Goal: Information Seeking & Learning: Learn about a topic

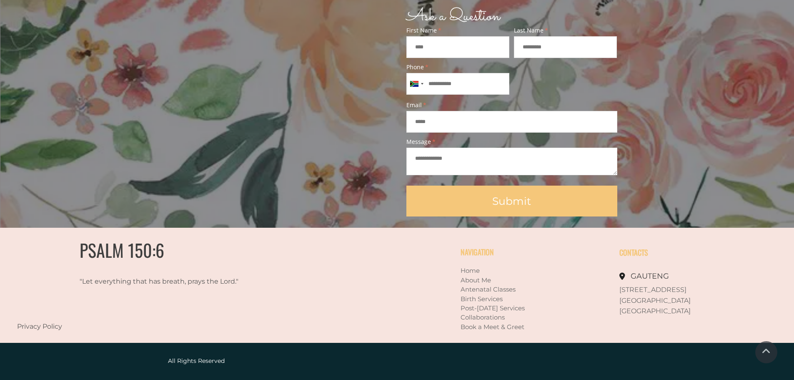
scroll to position [728, 0]
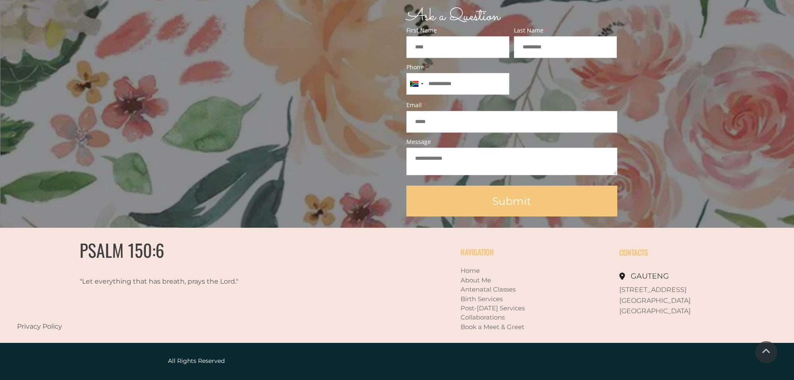
click at [483, 281] on link "About Me" at bounding box center [476, 280] width 30 height 8
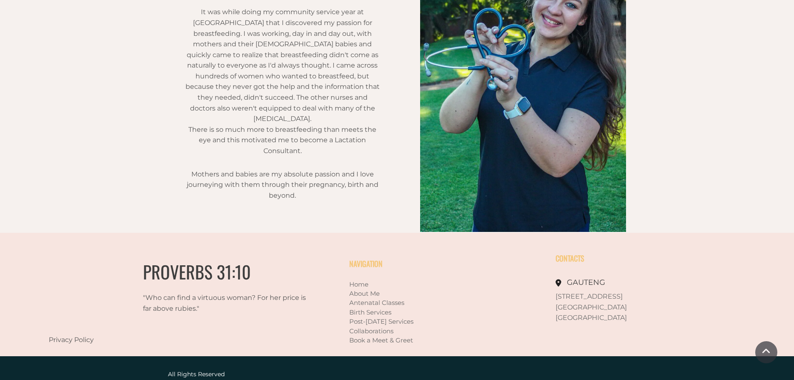
scroll to position [601, 0]
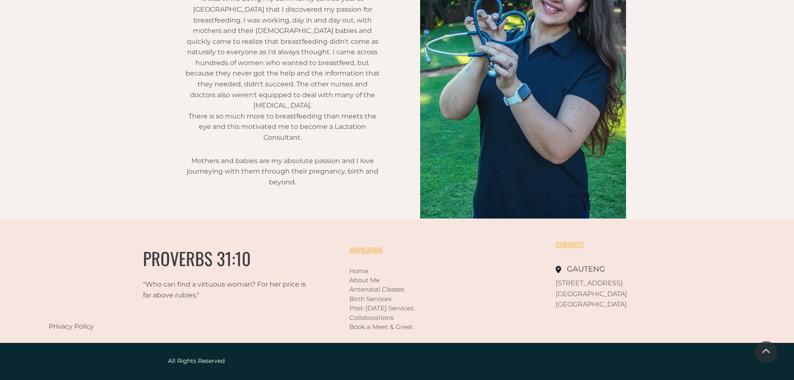
click at [398, 289] on link "Antenatal Classes" at bounding box center [376, 289] width 55 height 8
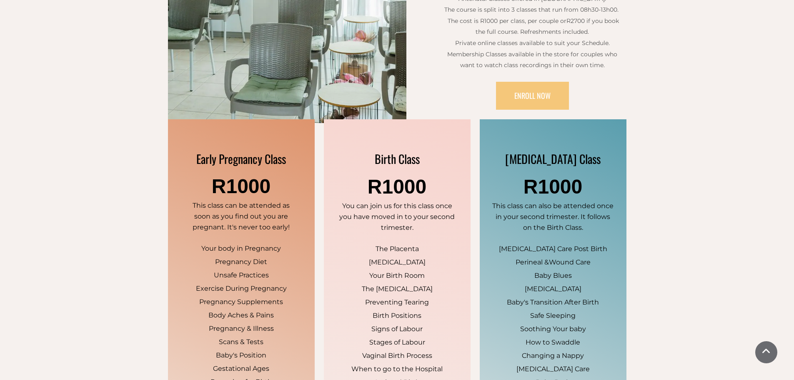
scroll to position [458, 0]
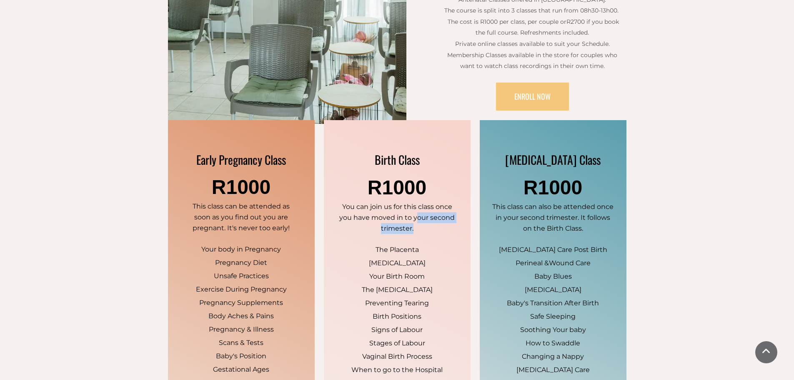
drag, startPoint x: 421, startPoint y: 227, endPoint x: 415, endPoint y: 214, distance: 13.8
click at [415, 214] on p "You can join us for this class once you have moved in to your second trimester." at bounding box center [396, 217] width 115 height 32
drag, startPoint x: 498, startPoint y: 217, endPoint x: 612, endPoint y: 219, distance: 114.6
click at [612, 219] on p "This class can also be attended once in your second trimester. It follows on th…" at bounding box center [553, 217] width 122 height 32
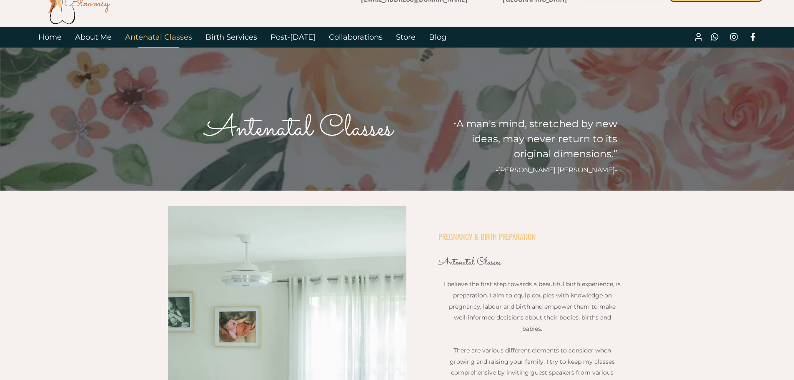
scroll to position [0, 0]
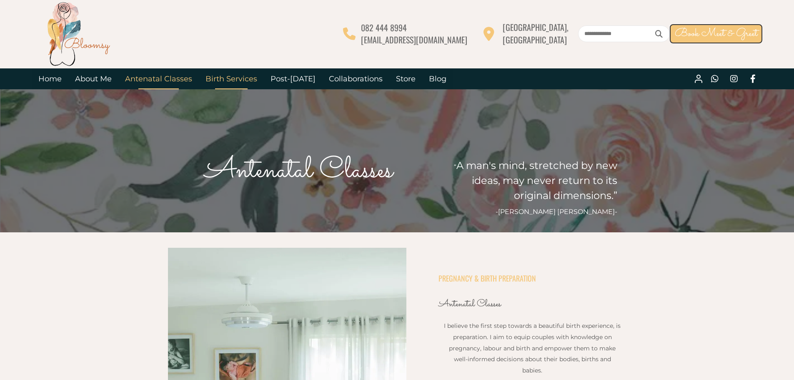
click at [235, 77] on link "Birth Services" at bounding box center [231, 78] width 65 height 21
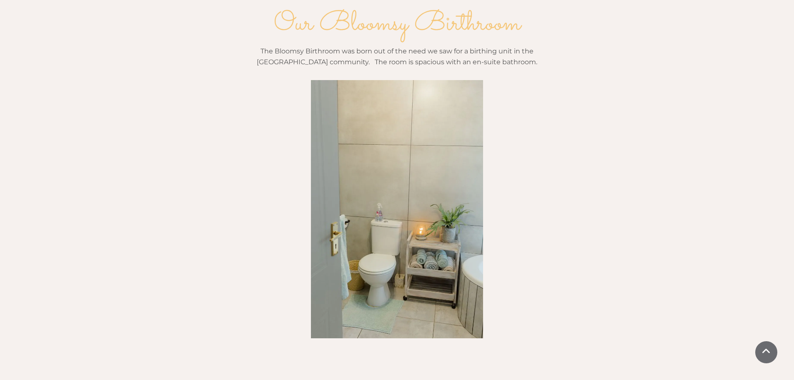
scroll to position [875, 0]
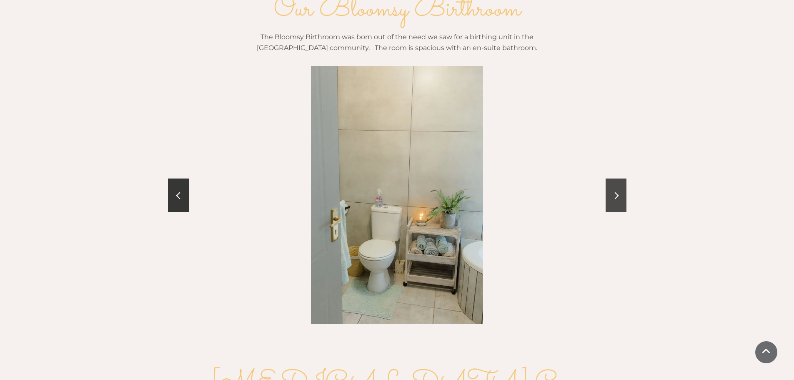
click at [620, 178] on link at bounding box center [616, 194] width 21 height 33
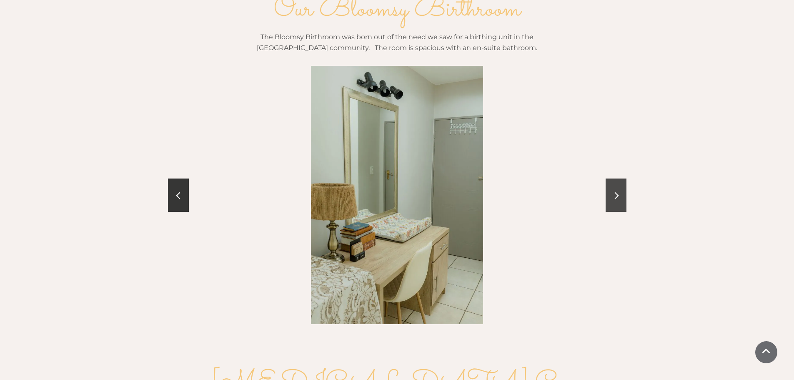
click at [620, 178] on link at bounding box center [616, 194] width 21 height 33
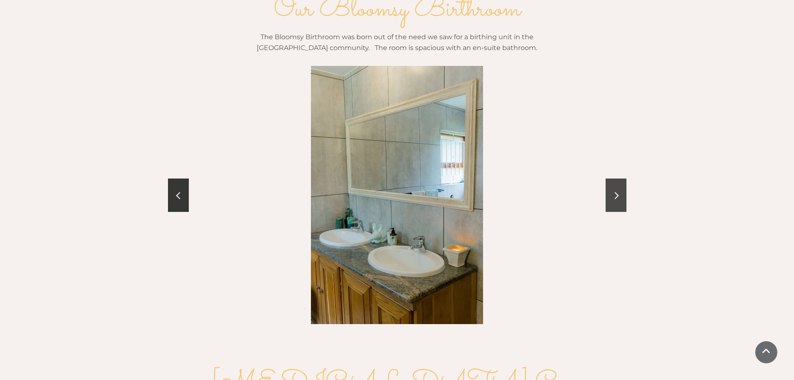
click at [620, 178] on link at bounding box center [616, 194] width 21 height 33
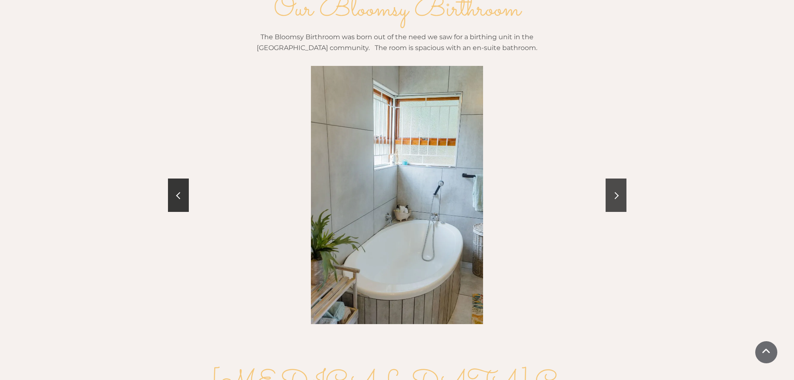
click at [620, 178] on link at bounding box center [616, 194] width 21 height 33
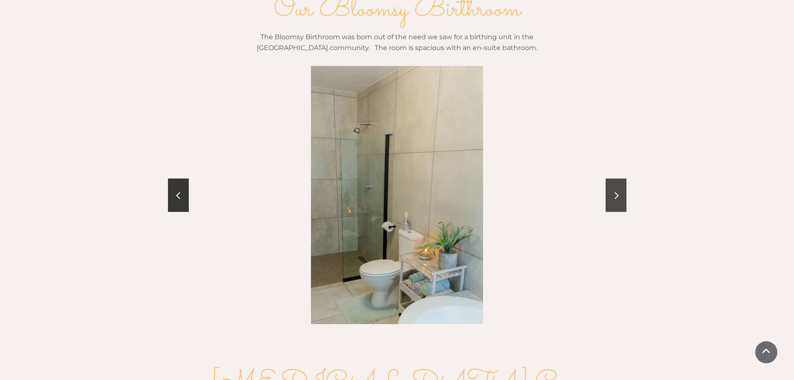
click at [620, 178] on link at bounding box center [616, 194] width 21 height 33
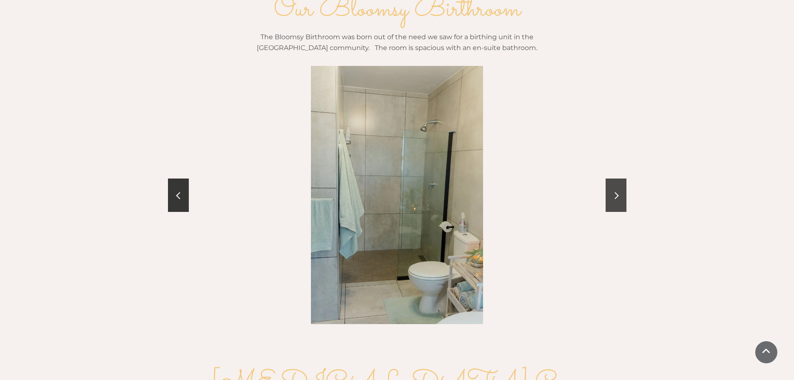
click at [620, 178] on link at bounding box center [616, 194] width 21 height 33
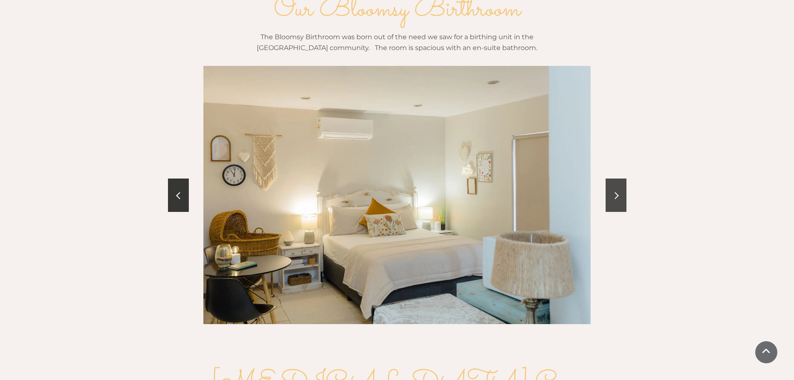
click at [607, 181] on link at bounding box center [616, 194] width 21 height 33
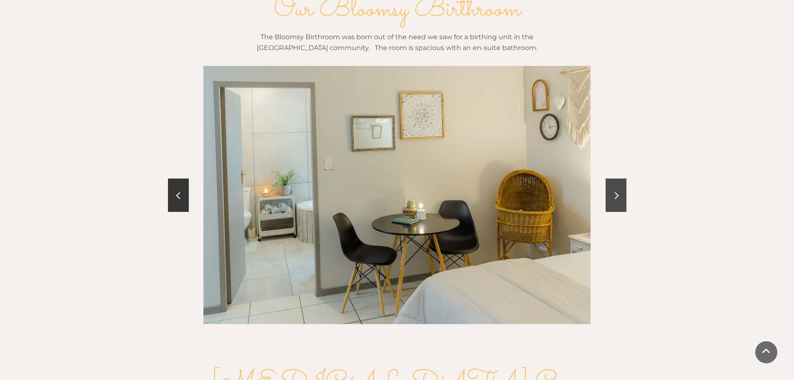
click at [607, 181] on link at bounding box center [616, 194] width 21 height 33
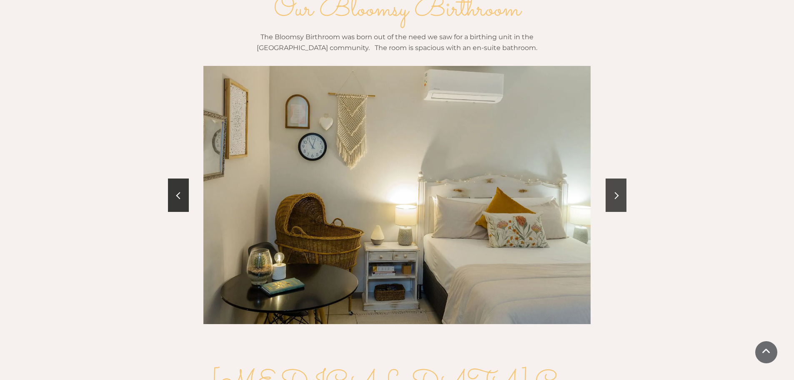
click at [607, 181] on link at bounding box center [616, 194] width 21 height 33
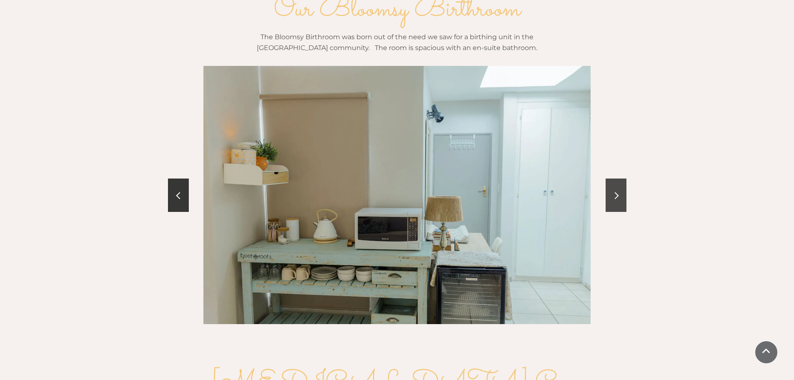
click at [607, 181] on link at bounding box center [616, 194] width 21 height 33
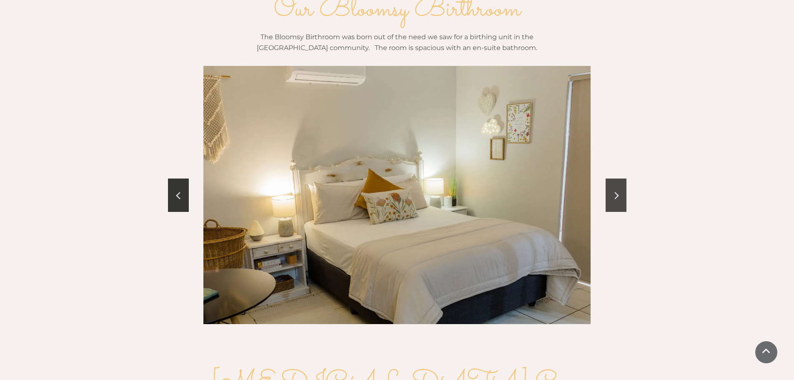
click at [607, 181] on link at bounding box center [616, 194] width 21 height 33
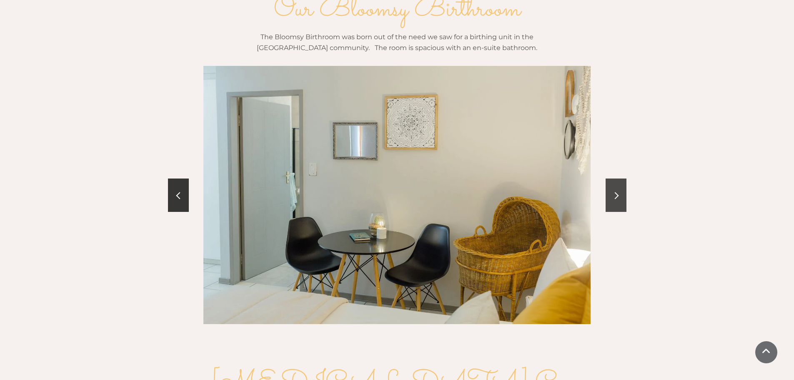
click at [607, 181] on link at bounding box center [616, 194] width 21 height 33
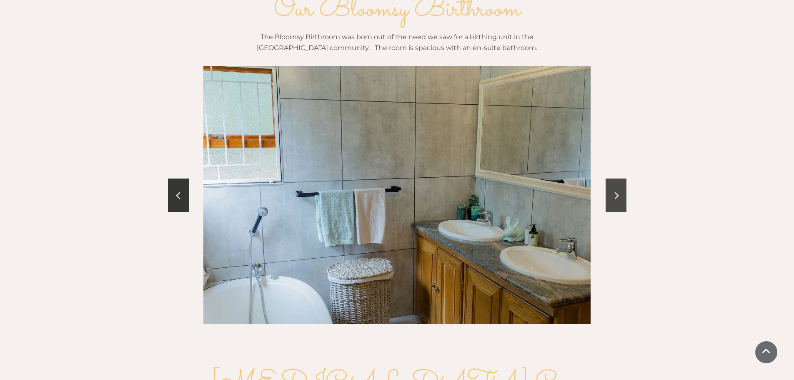
click at [607, 181] on link at bounding box center [616, 194] width 21 height 33
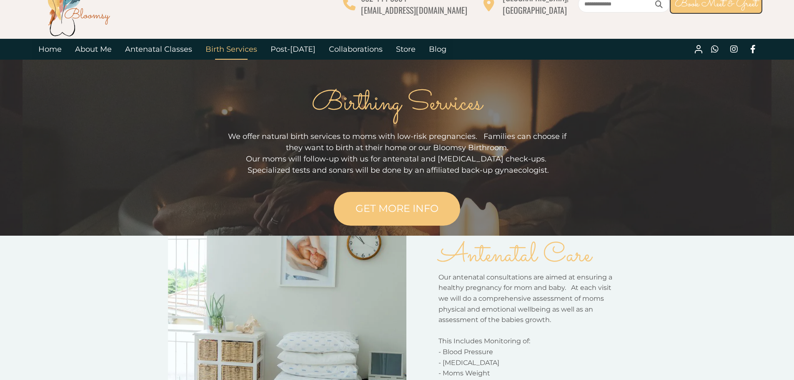
scroll to position [42, 0]
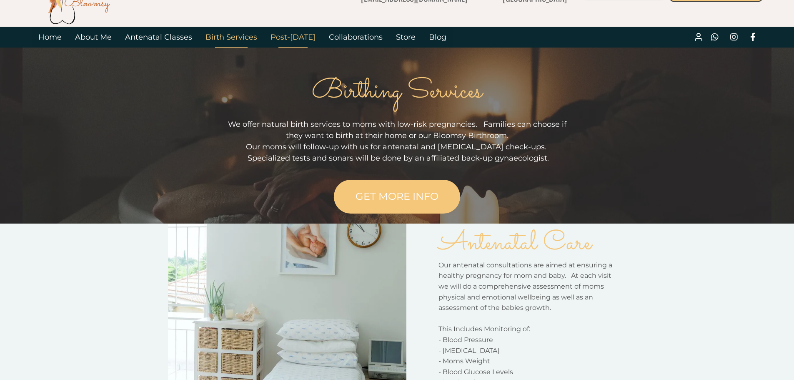
click at [284, 33] on link "Post-[DATE]" at bounding box center [293, 37] width 58 height 21
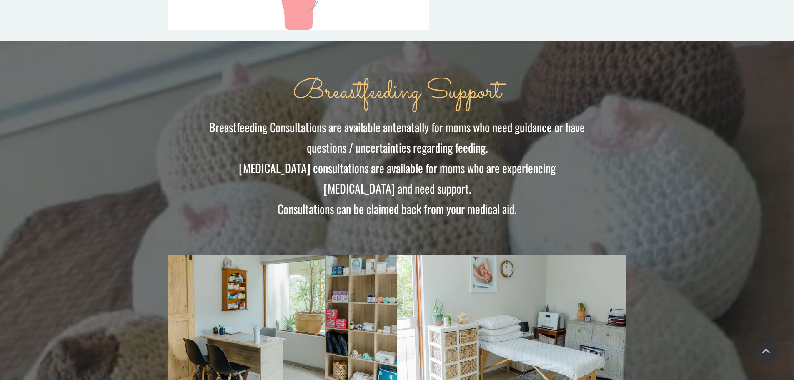
scroll to position [875, 0]
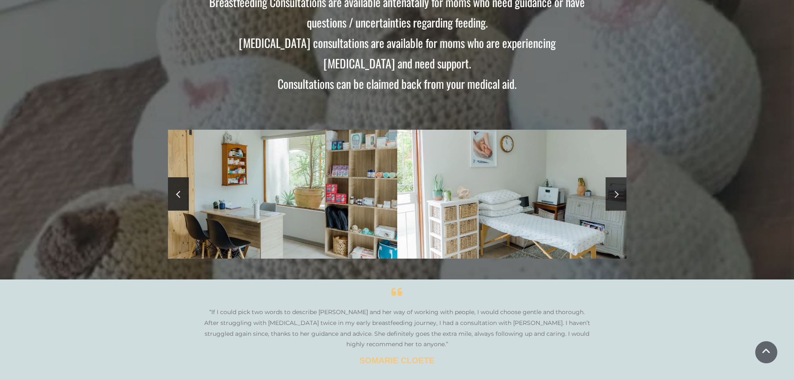
click at [617, 191] on span at bounding box center [614, 194] width 7 height 7
click at [618, 187] on link at bounding box center [616, 193] width 21 height 33
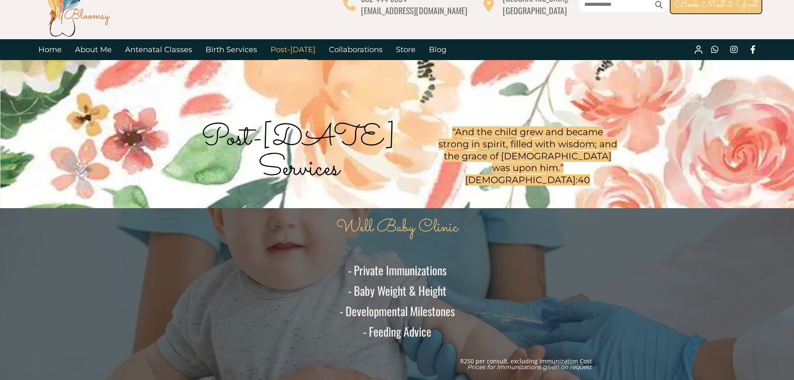
scroll to position [0, 0]
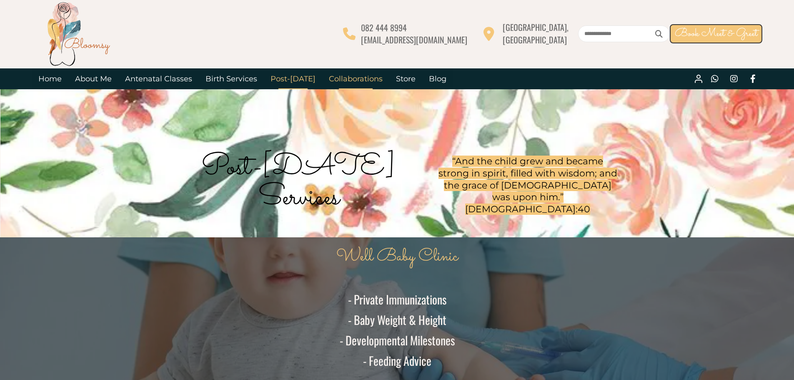
click at [352, 78] on link "Collaborations" at bounding box center [355, 78] width 67 height 21
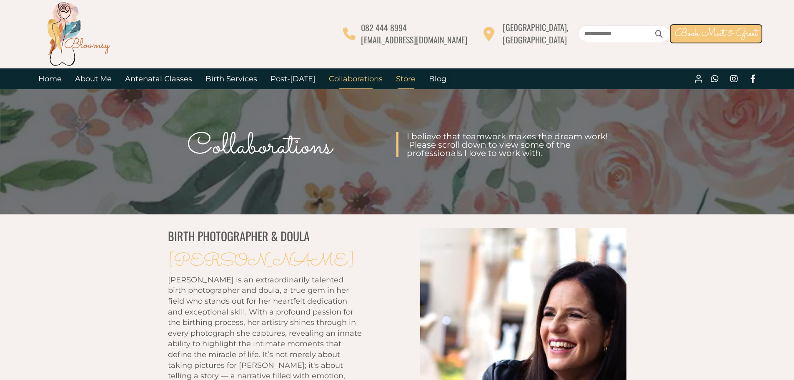
click at [405, 87] on link "Store" at bounding box center [405, 78] width 33 height 21
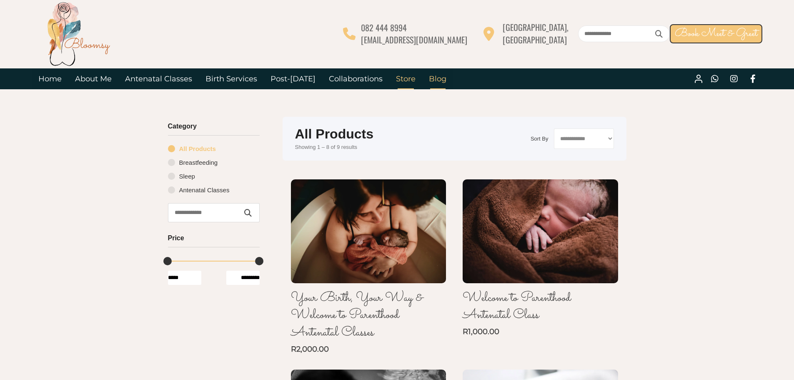
click at [428, 83] on link "Blog" at bounding box center [437, 78] width 31 height 21
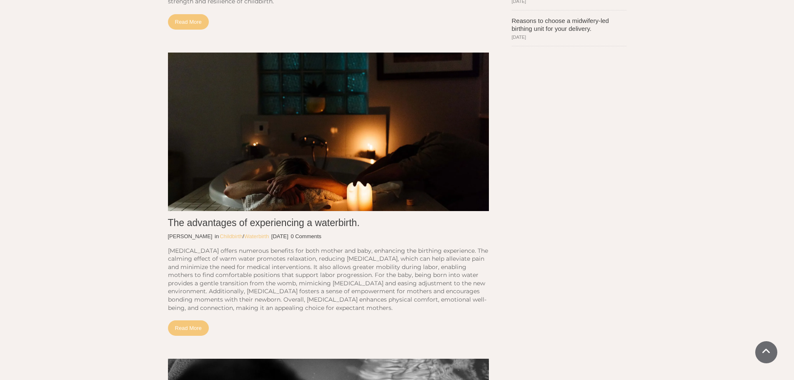
scroll to position [292, 0]
